Goal: Transaction & Acquisition: Purchase product/service

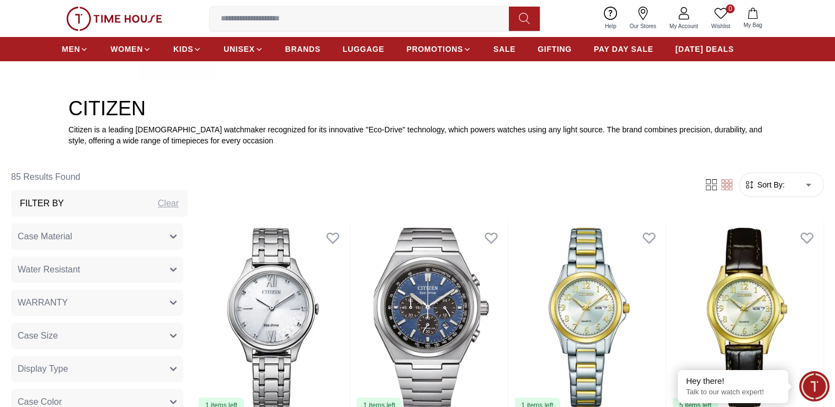
scroll to position [362, 0]
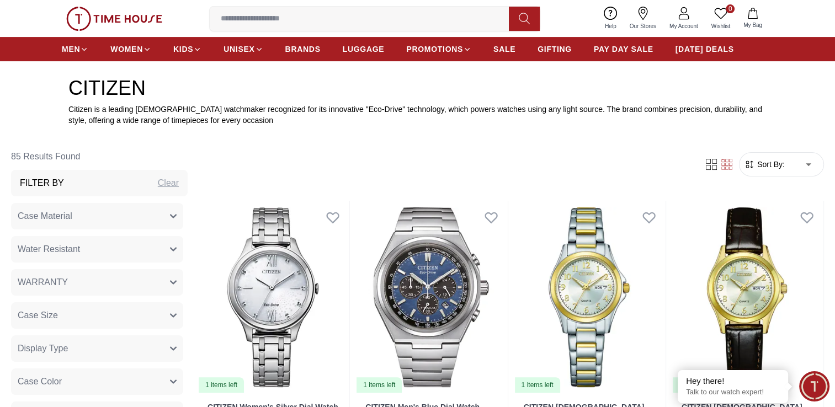
click at [171, 215] on icon "button" at bounding box center [174, 216] width 6 height 3
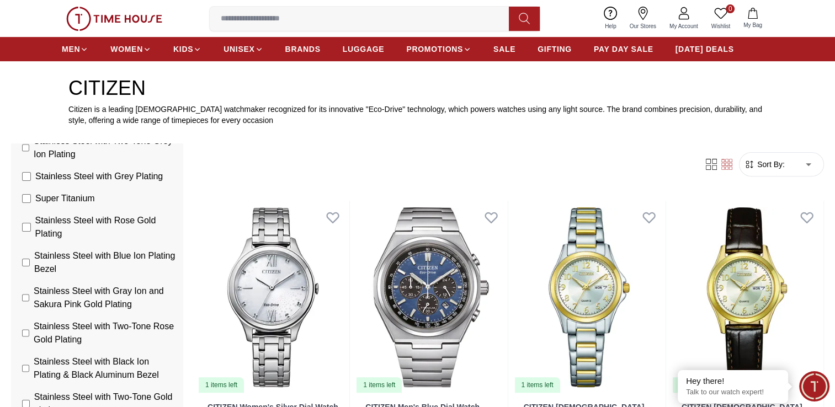
scroll to position [249, 0]
click at [224, 168] on div "Filter Sort By: ​ ****** ​" at bounding box center [511, 165] width 628 height 42
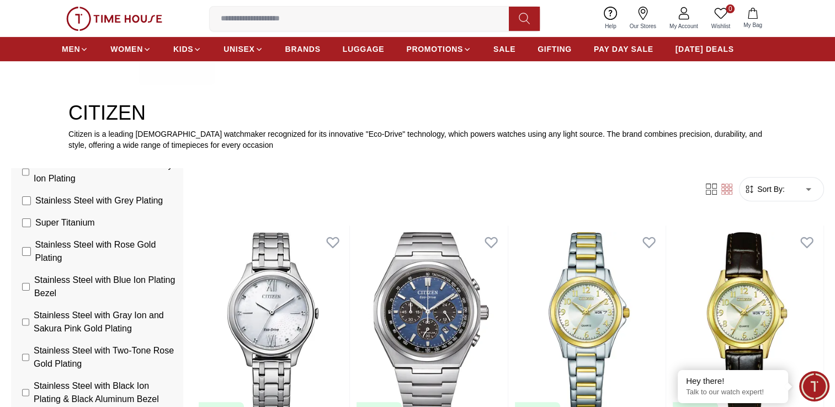
scroll to position [338, 0]
click at [232, 172] on div "Filter Sort By: ​ ****** ​" at bounding box center [511, 188] width 628 height 42
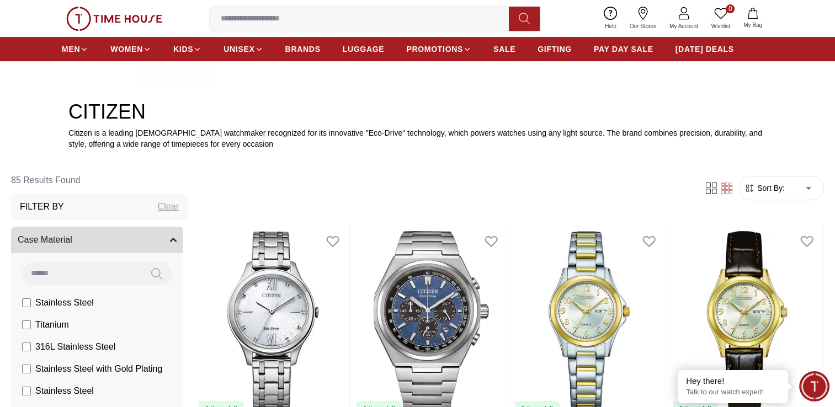
click at [49, 238] on span "Case Material" at bounding box center [45, 240] width 55 height 13
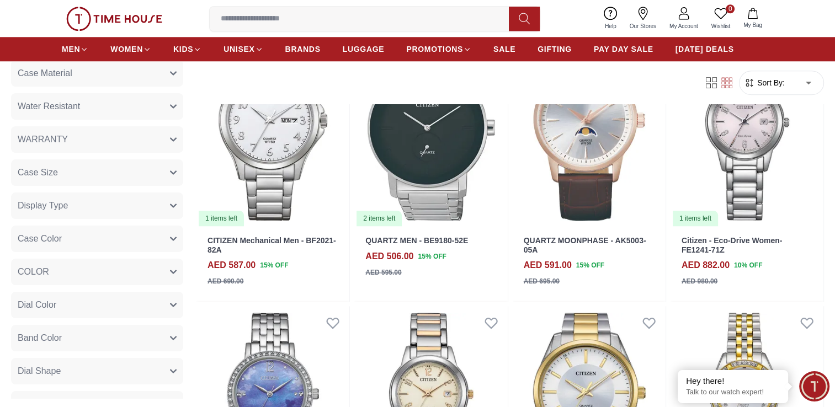
scroll to position [1081, 0]
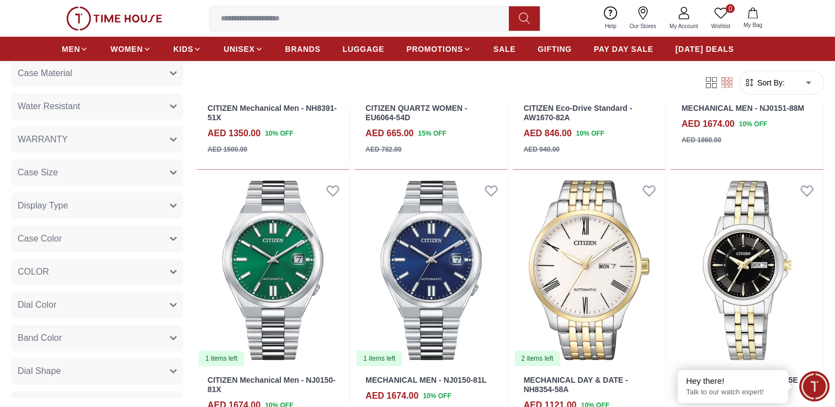
scroll to position [2577, 0]
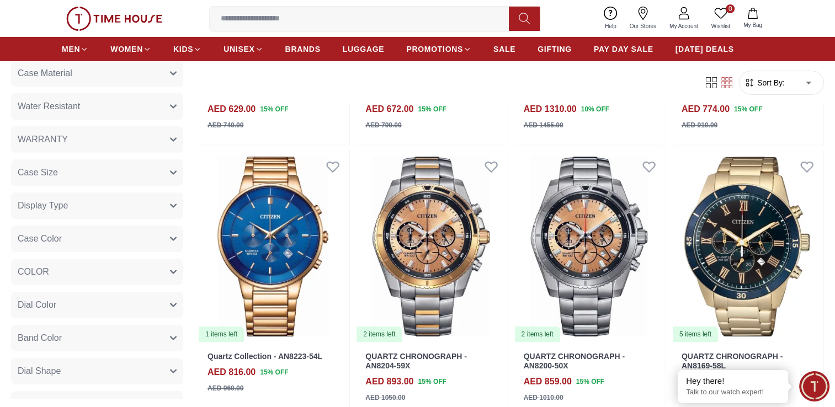
scroll to position [3937, 0]
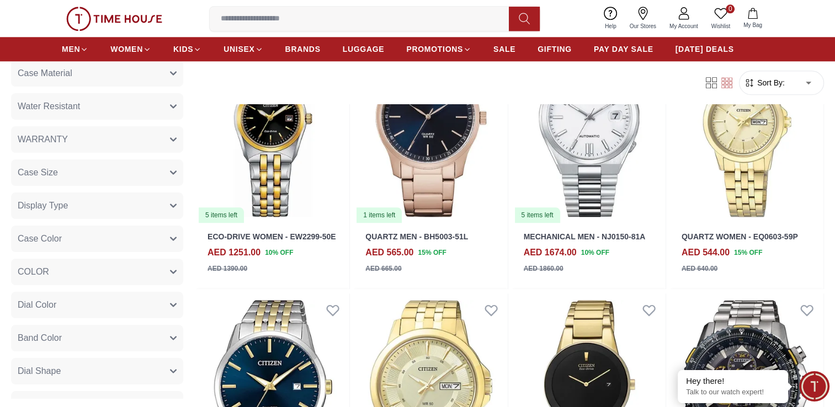
scroll to position [5476, 0]
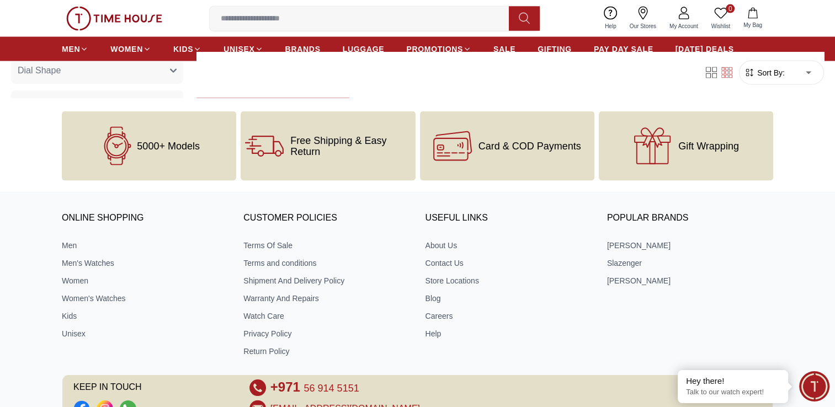
scroll to position [6410, 0]
